Goal: Transaction & Acquisition: Book appointment/travel/reservation

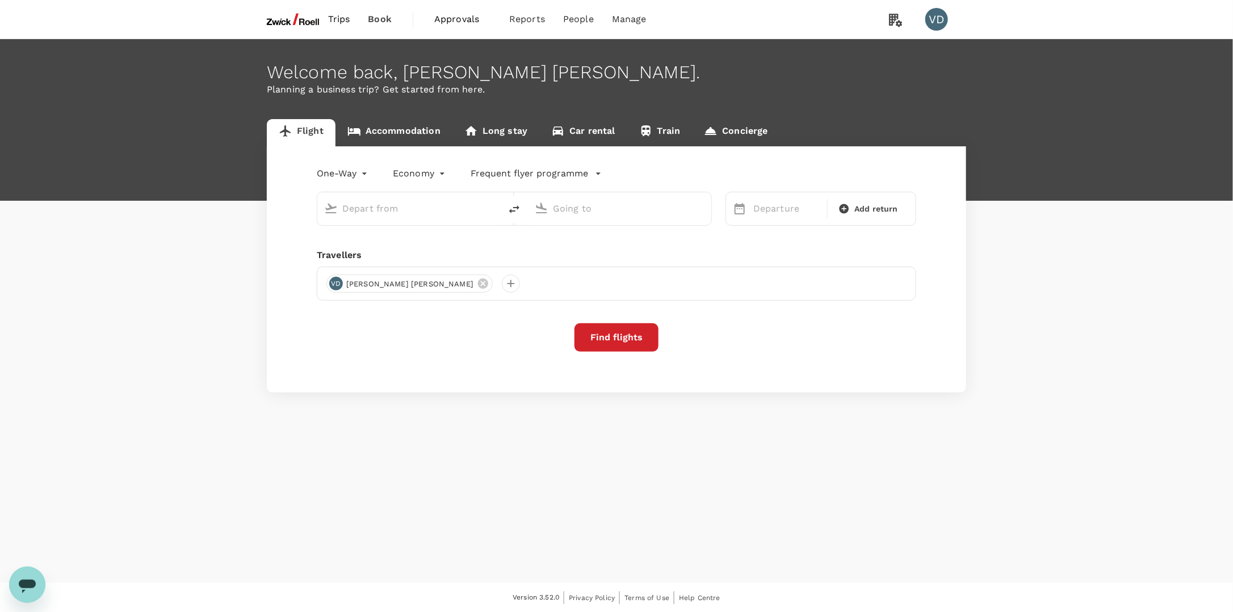
click at [469, 20] on span "Approvals" at bounding box center [462, 19] width 57 height 14
type input "Incheon Intl (ICN)"
type input "[GEOGRAPHIC_DATA], [GEOGRAPHIC_DATA] (any)"
type input "Incheon Intl (ICN)"
type input "[GEOGRAPHIC_DATA], [GEOGRAPHIC_DATA] (any)"
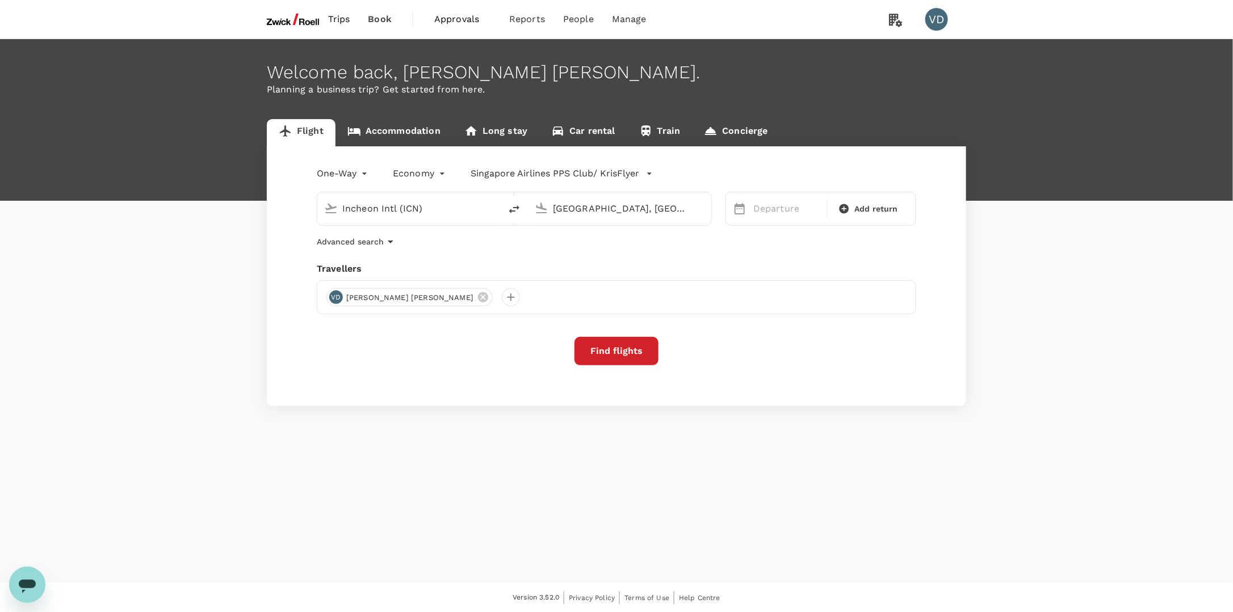
click at [465, 18] on span "Approvals" at bounding box center [462, 19] width 57 height 14
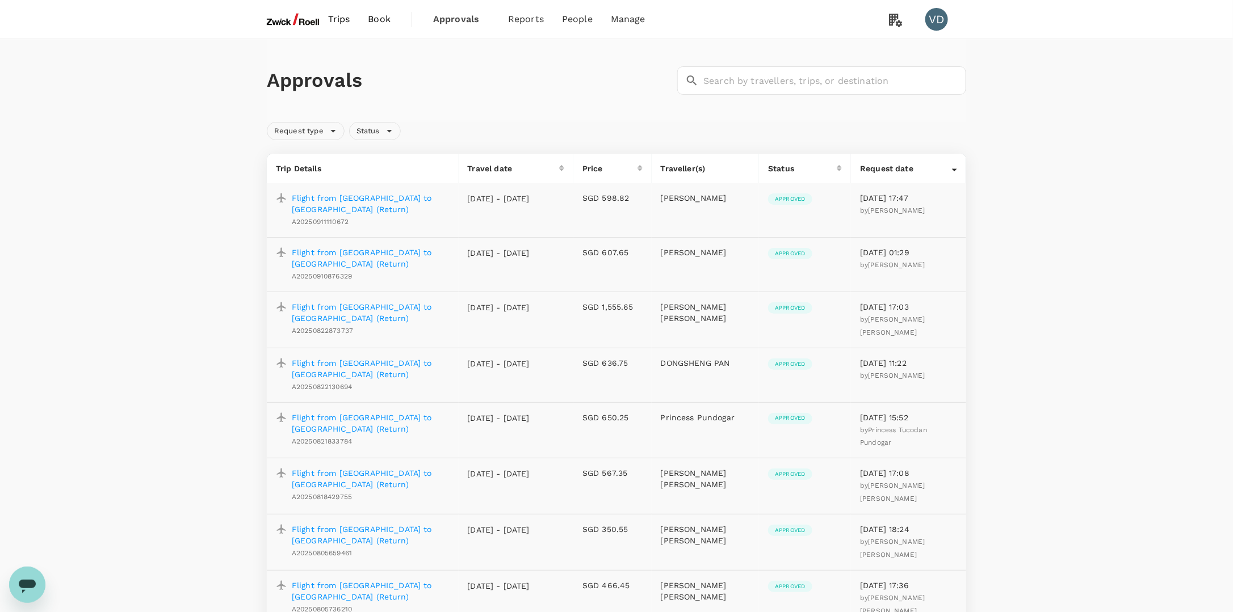
click at [521, 101] on div "Approvals ​ ​" at bounding box center [616, 80] width 699 height 83
